Goal: Communication & Community: Answer question/provide support

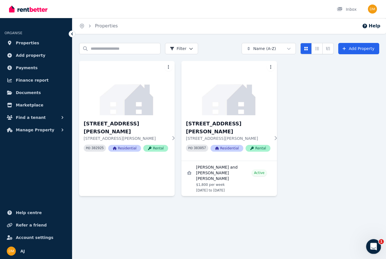
click at [375, 245] on icon "Open Intercom Messenger" at bounding box center [372, 245] width 9 height 9
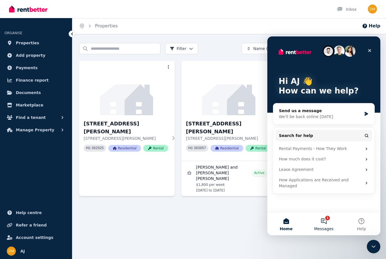
click at [328, 228] on span "Messages" at bounding box center [324, 229] width 20 height 4
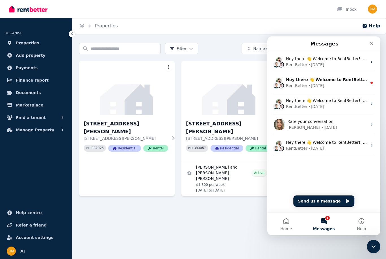
click at [236, 210] on div "Home Properties Help Search properties Filter Name (A-Z) Add Property [STREET_A…" at bounding box center [193, 129] width 386 height 259
click at [233, 199] on div "Search properties Filter Name (A-Z) Add Property [STREET_ADDRESS][PERSON_NAME][…" at bounding box center [229, 132] width 314 height 179
click at [374, 48] on div "Close" at bounding box center [372, 44] width 10 height 10
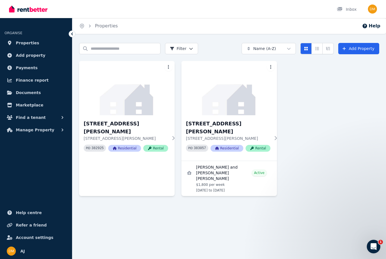
click at [375, 49] on link "Add Property" at bounding box center [358, 48] width 41 height 11
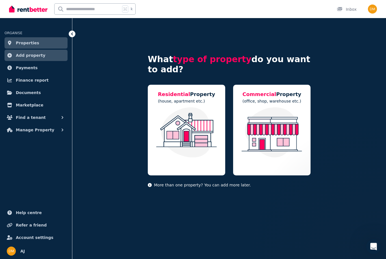
click at [368, 249] on div "Open Intercom Messenger" at bounding box center [373, 246] width 19 height 19
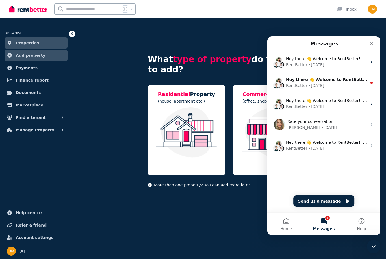
click at [221, 215] on div "What type of property do you want to add? Residential Property (house, apartmen…" at bounding box center [193, 129] width 386 height 259
click at [99, 166] on div "What type of property do you want to add? Residential Property (house, apartmen…" at bounding box center [229, 112] width 314 height 188
click at [377, 44] on div "Close" at bounding box center [372, 44] width 10 height 10
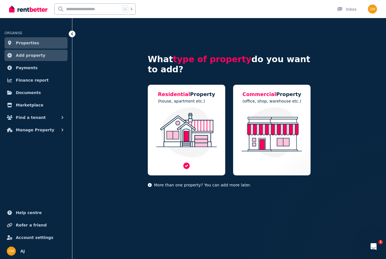
click at [202, 157] on img at bounding box center [187, 132] width 66 height 50
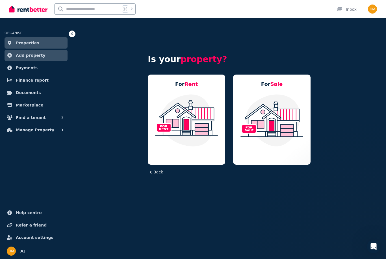
click at [45, 43] on link "Properties" at bounding box center [36, 42] width 63 height 11
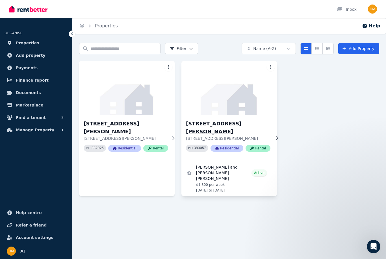
click at [256, 115] on img at bounding box center [229, 88] width 100 height 57
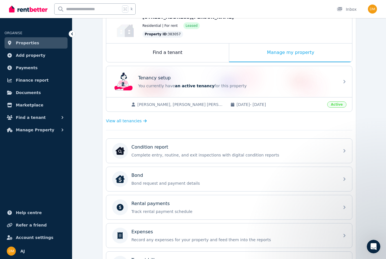
scroll to position [35, 0]
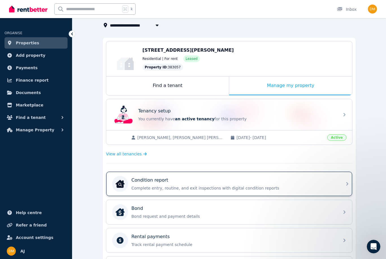
click at [338, 195] on div "Condition report Complete entry, routine, and exit inspections with digital con…" at bounding box center [229, 184] width 246 height 24
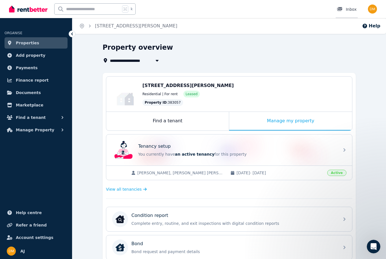
click at [349, 9] on div "Inbox" at bounding box center [347, 10] width 20 height 6
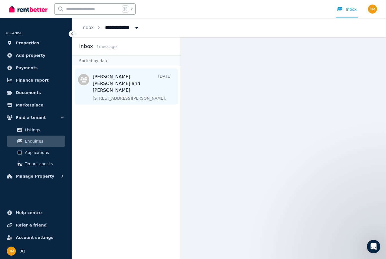
click at [133, 90] on span "Message list" at bounding box center [126, 86] width 108 height 36
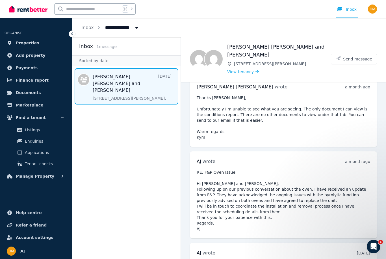
scroll to position [2341, 0]
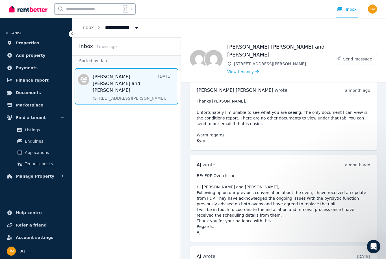
click at [72, 34] on icon at bounding box center [72, 34] width 6 height 6
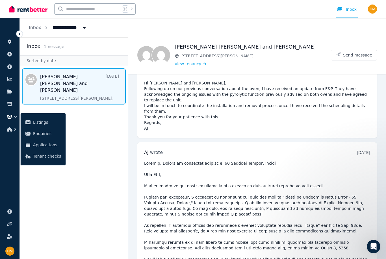
click at [21, 32] on icon at bounding box center [20, 34] width 6 height 6
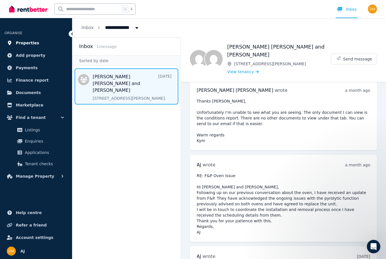
click at [20, 46] on span "Properties" at bounding box center [27, 43] width 23 height 7
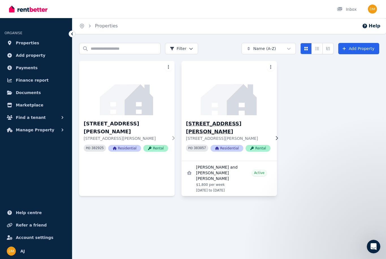
click at [213, 136] on p "[STREET_ADDRESS][PERSON_NAME]" at bounding box center [228, 139] width 85 height 6
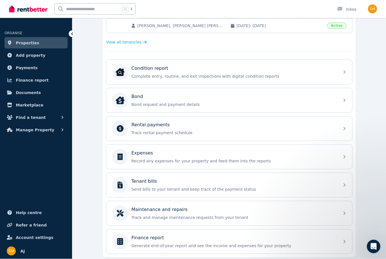
scroll to position [149, 0]
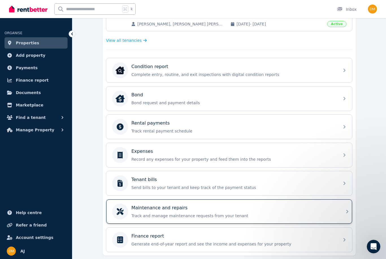
click at [343, 216] on div "Maintenance and repairs Track and manage maintenance requests from your tenant" at bounding box center [229, 212] width 246 height 24
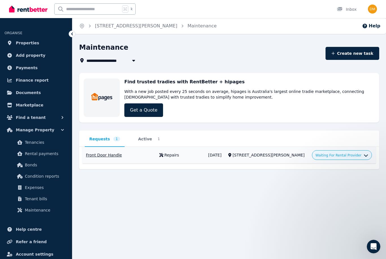
click at [96, 158] on td "Front Door Handle [STREET_ADDRESS][PERSON_NAME]" at bounding box center [120, 155] width 74 height 17
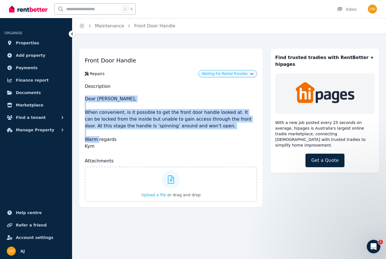
copy p "Dear [PERSON_NAME], When convenient, is it possible to get the front door handl…"
click at [230, 230] on div "Home Maintenance Front Door Handle Front Door Handle Repairs Waiting For Rental…" at bounding box center [193, 129] width 386 height 259
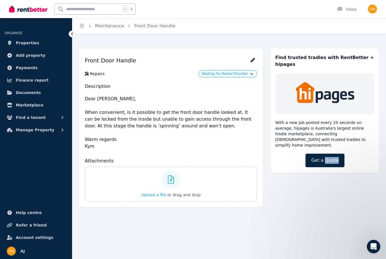
click at [252, 66] on h1 "Front Door Handle" at bounding box center [171, 60] width 172 height 12
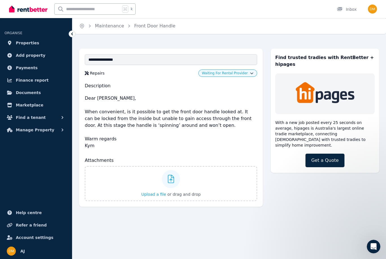
click at [243, 87] on h2 "Description" at bounding box center [171, 86] width 172 height 7
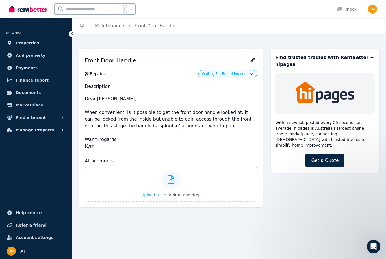
click at [304, 213] on div "Front Door Handle Repairs Waiting For Rental Provider Description Dear [PERSON_…" at bounding box center [229, 130] width 314 height 175
click at [308, 216] on div "Front Door Handle Repairs Waiting For Rental Provider Description Dear [PERSON_…" at bounding box center [229, 130] width 314 height 175
click at [116, 28] on link "Maintenance" at bounding box center [109, 25] width 29 height 5
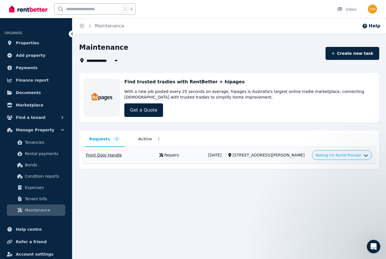
click at [353, 158] on button "Waiting For Rental Provider" at bounding box center [342, 155] width 53 height 5
click at [327, 169] on link "Approve" at bounding box center [342, 168] width 54 height 10
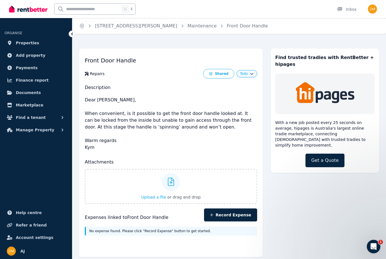
click at [253, 75] on button "Todo" at bounding box center [247, 74] width 14 height 5
click at [231, 97] on link "In progress" at bounding box center [227, 96] width 54 height 10
click at [348, 10] on div "Inbox" at bounding box center [347, 10] width 20 height 6
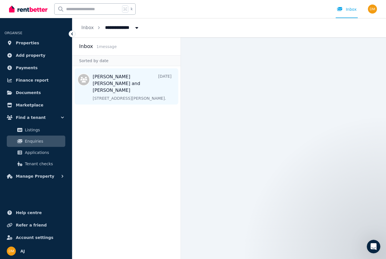
click at [146, 84] on span "Message list" at bounding box center [126, 86] width 108 height 36
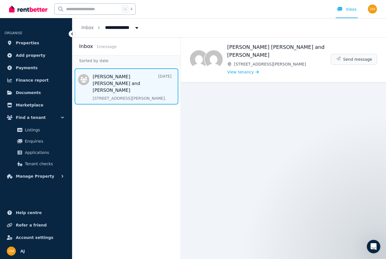
click at [366, 57] on span "Send message" at bounding box center [357, 60] width 29 height 6
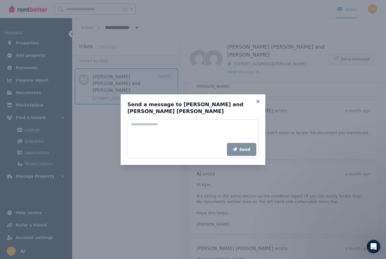
scroll to position [18, 0]
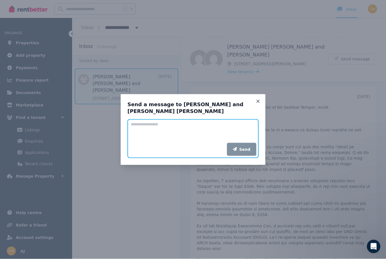
click at [213, 128] on textarea "Add your message" at bounding box center [193, 131] width 131 height 24
paste textarea "**********"
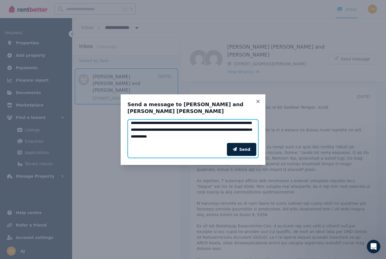
scroll to position [9, 0]
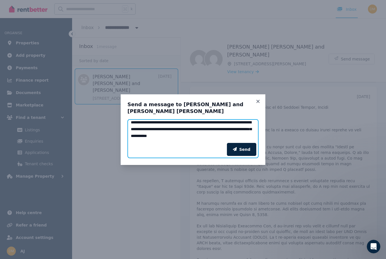
click at [203, 137] on textarea "**********" at bounding box center [193, 131] width 131 height 24
click at [219, 138] on textarea "**********" at bounding box center [193, 131] width 131 height 24
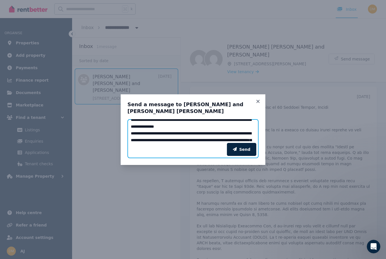
click at [222, 139] on textarea "**********" at bounding box center [193, 131] width 131 height 24
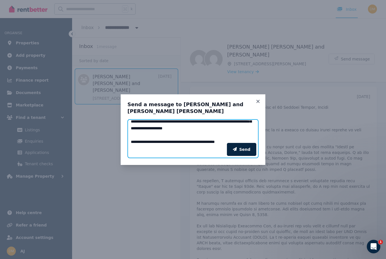
scroll to position [36, 0]
click at [224, 135] on textarea "**********" at bounding box center [193, 131] width 131 height 24
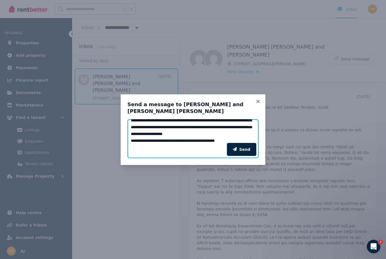
click at [147, 141] on textarea "**********" at bounding box center [193, 131] width 131 height 24
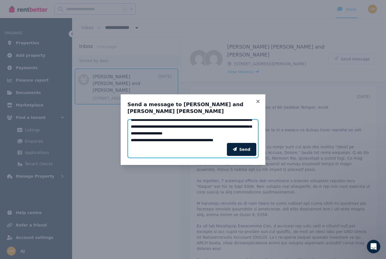
type textarea "**********"
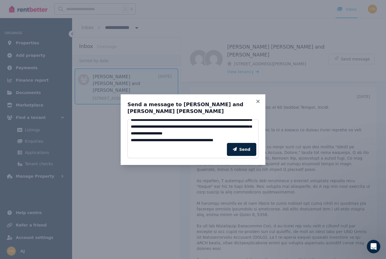
click at [197, 151] on div "Send" at bounding box center [193, 150] width 131 height 18
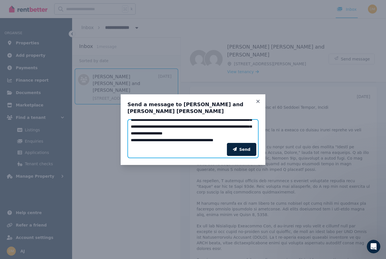
click at [219, 136] on textarea "**********" at bounding box center [193, 131] width 131 height 24
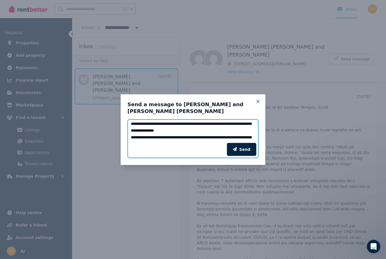
scroll to position [2, 0]
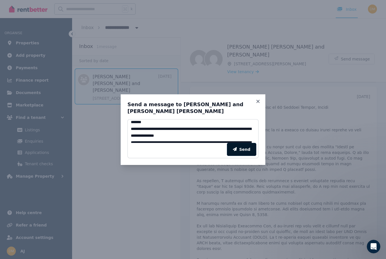
click at [248, 155] on button "Send" at bounding box center [241, 149] width 29 height 13
